Goal: Task Accomplishment & Management: Manage account settings

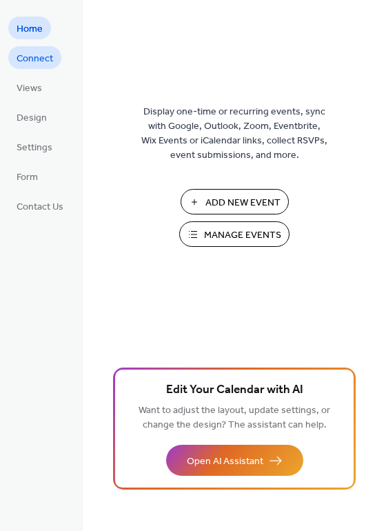
click at [34, 60] on span "Connect" at bounding box center [35, 59] width 37 height 14
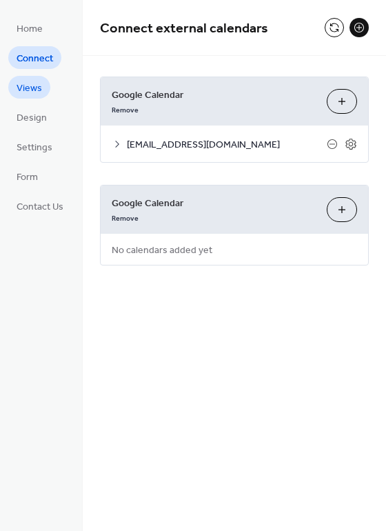
click at [32, 85] on span "Views" at bounding box center [30, 88] width 26 height 14
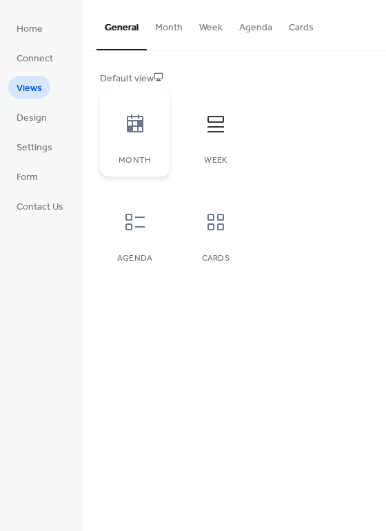
click at [132, 139] on div at bounding box center [134, 123] width 41 height 41
click at [208, 241] on div at bounding box center [215, 221] width 41 height 41
click at [211, 128] on icon at bounding box center [215, 124] width 17 height 17
click at [29, 114] on span "Design" at bounding box center [32, 118] width 30 height 14
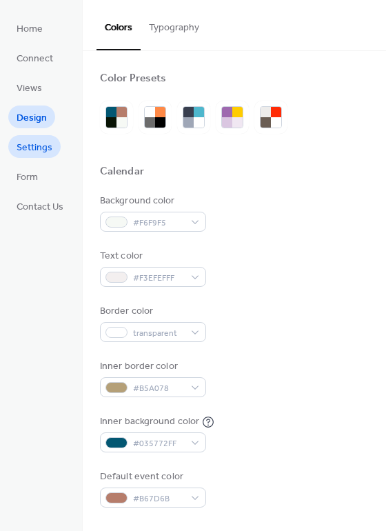
click at [37, 146] on span "Settings" at bounding box center [35, 148] width 36 height 14
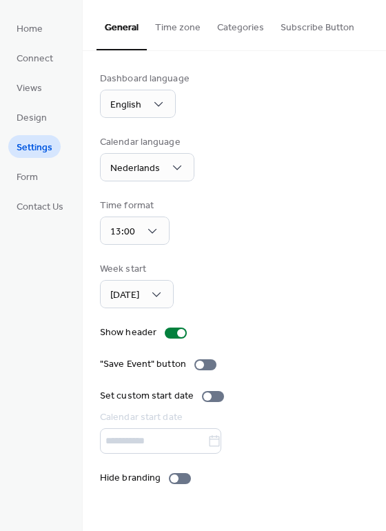
click at [309, 34] on button "Subscribe Button" at bounding box center [317, 24] width 90 height 49
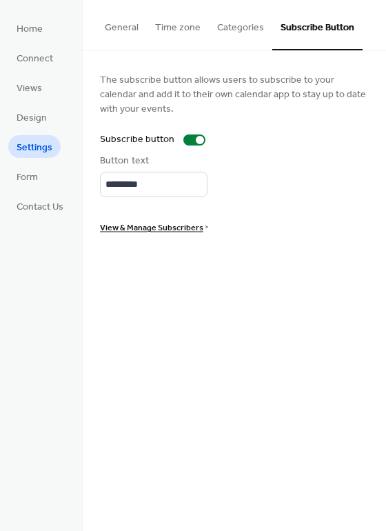
click at [139, 229] on span "View & Manage Subscribers" at bounding box center [151, 228] width 103 height 14
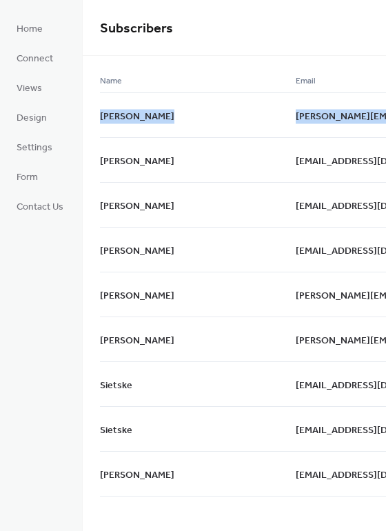
drag, startPoint x: 381, startPoint y: 79, endPoint x: 389, endPoint y: 103, distance: 25.5
click at [385, 103] on html "Home Connect Views Design Settings Form Contact Us Subscribers Name Email Date …" at bounding box center [193, 265] width 386 height 531
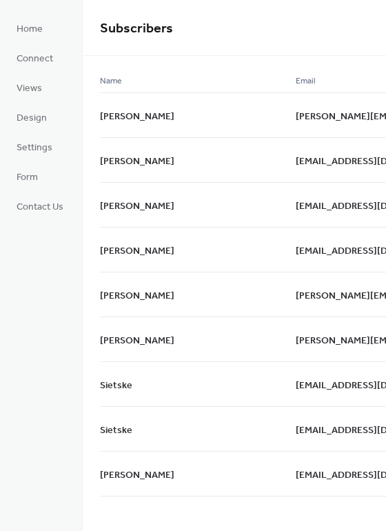
click at [238, 13] on div "Subscribers" at bounding box center [234, 28] width 303 height 56
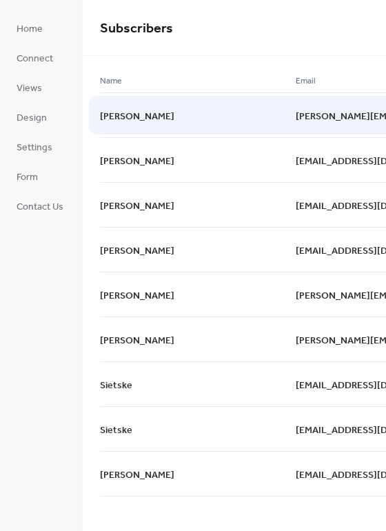
click at [135, 116] on span "[PERSON_NAME]" at bounding box center [137, 116] width 74 height 14
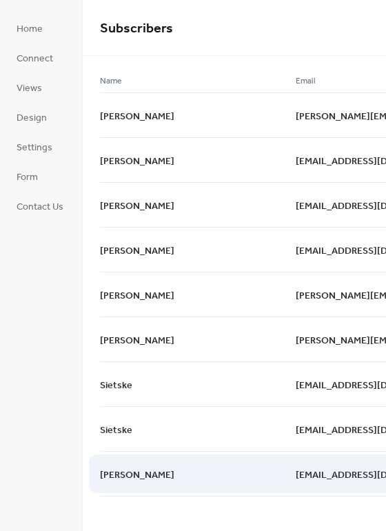
drag, startPoint x: 271, startPoint y: 513, endPoint x: 240, endPoint y: 489, distance: 38.9
click at [140, 514] on div "Subscribers Name Email Date [PERSON_NAME] [PERSON_NAME][EMAIL_ADDRESS][DOMAIN_N…" at bounding box center [234, 265] width 303 height 531
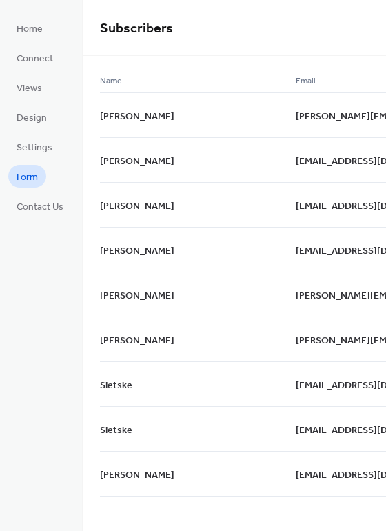
click at [34, 179] on span "Form" at bounding box center [27, 177] width 21 height 14
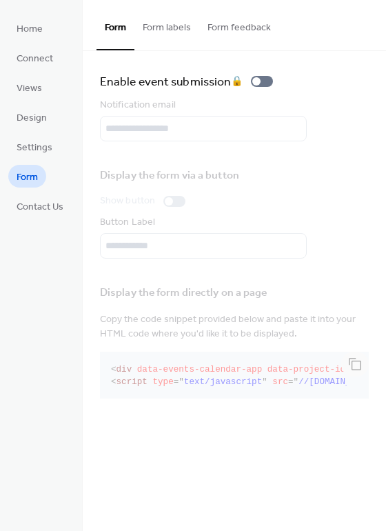
click at [156, 27] on button "Form labels" at bounding box center [166, 24] width 65 height 49
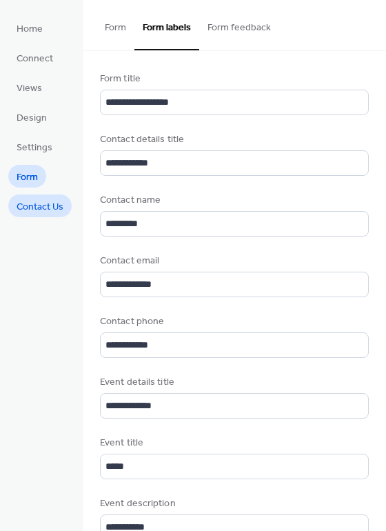
click at [28, 210] on span "Contact Us" at bounding box center [40, 207] width 47 height 14
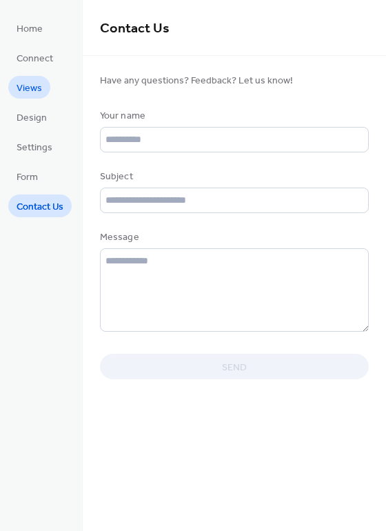
click at [33, 82] on span "Views" at bounding box center [30, 88] width 26 height 14
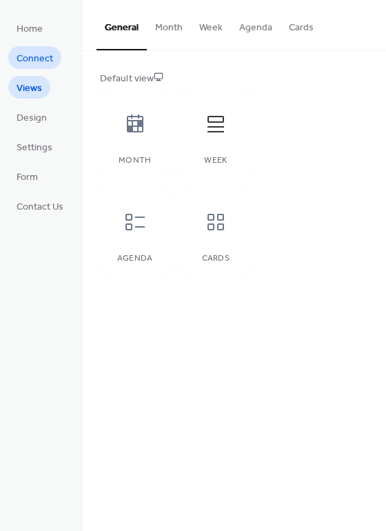
click at [50, 52] on span "Connect" at bounding box center [35, 59] width 37 height 14
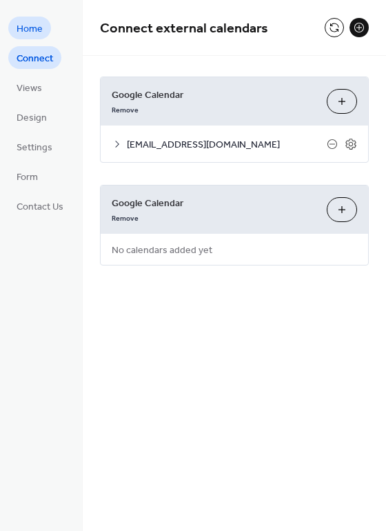
click at [34, 31] on span "Home" at bounding box center [30, 29] width 26 height 14
